Goal: Task Accomplishment & Management: Use online tool/utility

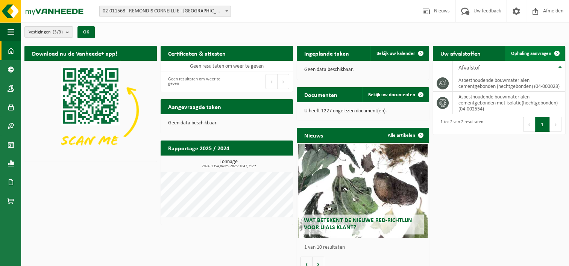
click at [527, 53] on span "Ophaling aanvragen" at bounding box center [531, 53] width 40 height 5
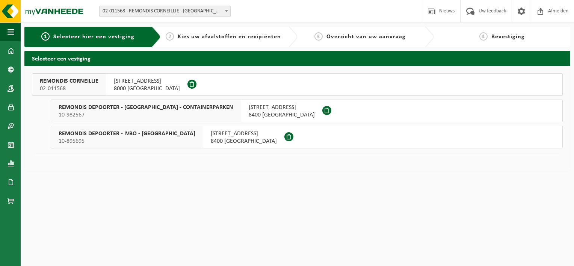
click at [97, 82] on span "REMONDIS CORNEILLIE" at bounding box center [69, 81] width 59 height 8
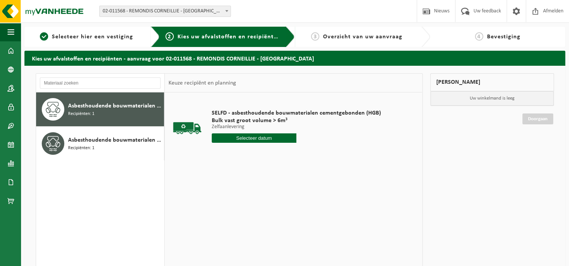
click at [275, 137] on input "text" at bounding box center [254, 137] width 85 height 9
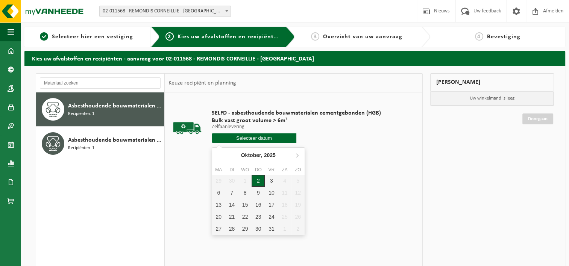
click at [258, 182] on div "2" at bounding box center [257, 181] width 13 height 12
type input "Van [DATE]"
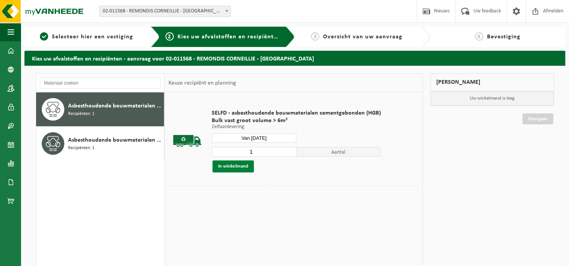
click at [241, 165] on button "In winkelmand" at bounding box center [232, 167] width 41 height 12
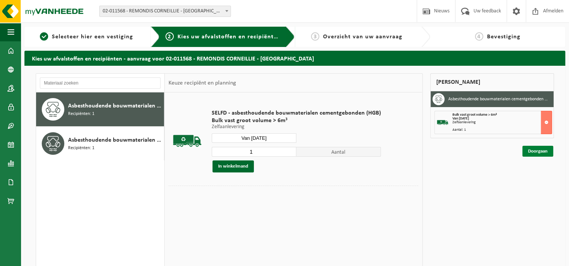
click at [532, 150] on link "Doorgaan" at bounding box center [537, 151] width 31 height 11
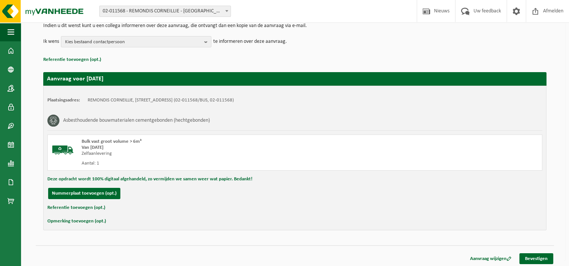
scroll to position [84, 0]
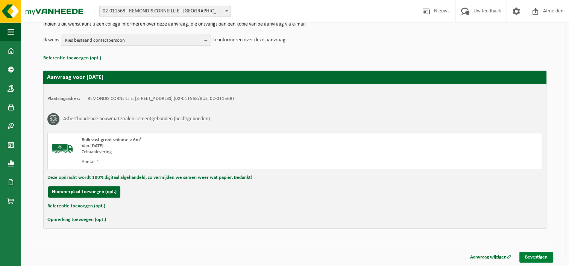
click at [540, 259] on link "Bevestigen" at bounding box center [536, 257] width 34 height 11
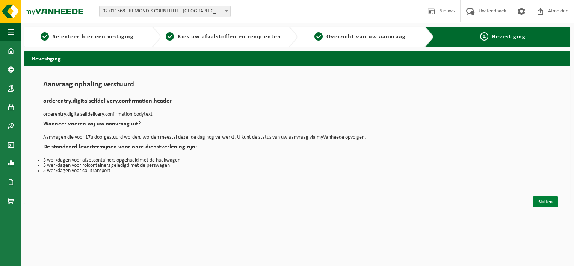
click at [547, 198] on link "Sluiten" at bounding box center [546, 202] width 26 height 11
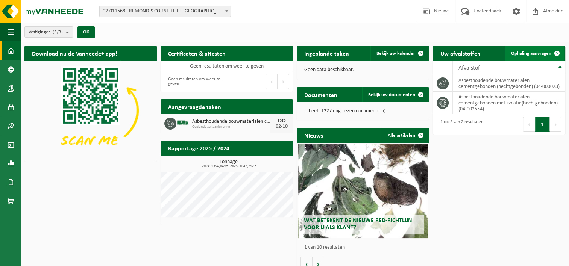
click at [533, 51] on span "Ophaling aanvragen" at bounding box center [531, 53] width 40 height 5
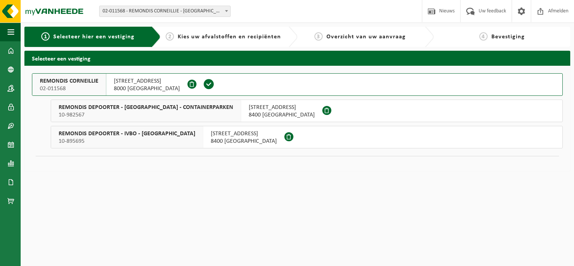
click at [119, 135] on span "REMONDIS DEPOORTER - IVBO - [GEOGRAPHIC_DATA]" at bounding box center [127, 134] width 137 height 8
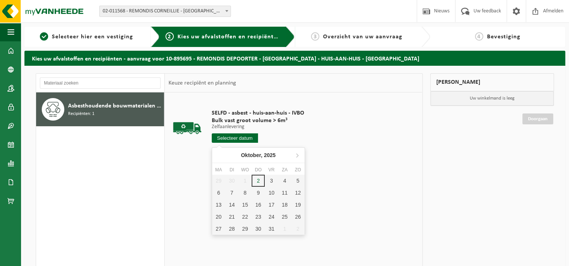
click at [244, 138] on input "text" at bounding box center [235, 137] width 46 height 9
click at [259, 181] on div "2" at bounding box center [257, 181] width 13 height 12
type input "Van [DATE]"
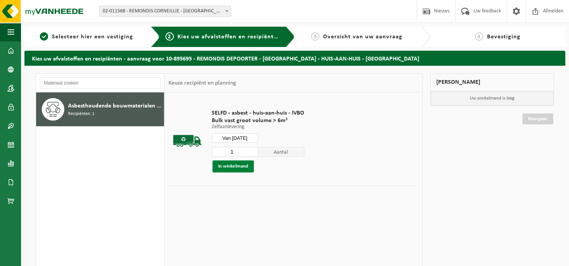
click at [242, 167] on button "In winkelmand" at bounding box center [232, 167] width 41 height 12
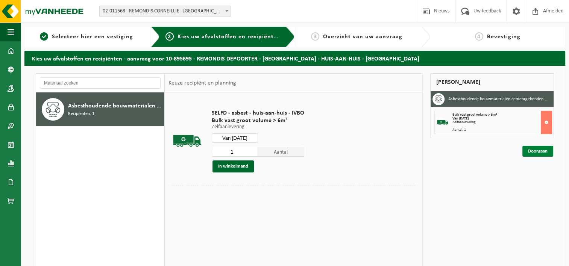
click at [541, 150] on link "Doorgaan" at bounding box center [537, 151] width 31 height 11
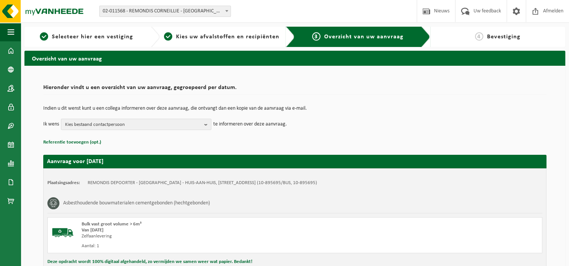
scroll to position [84, 0]
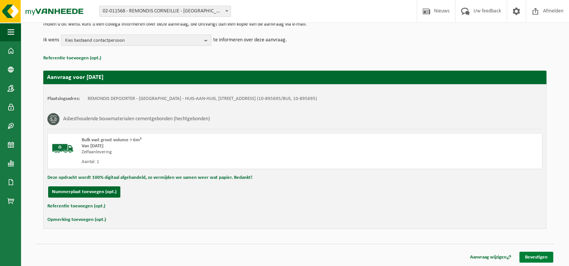
click at [538, 258] on link "Bevestigen" at bounding box center [536, 257] width 34 height 11
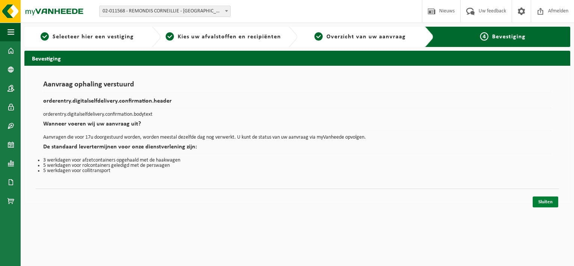
click at [547, 201] on link "Sluiten" at bounding box center [546, 202] width 26 height 11
